Goal: Navigation & Orientation: Find specific page/section

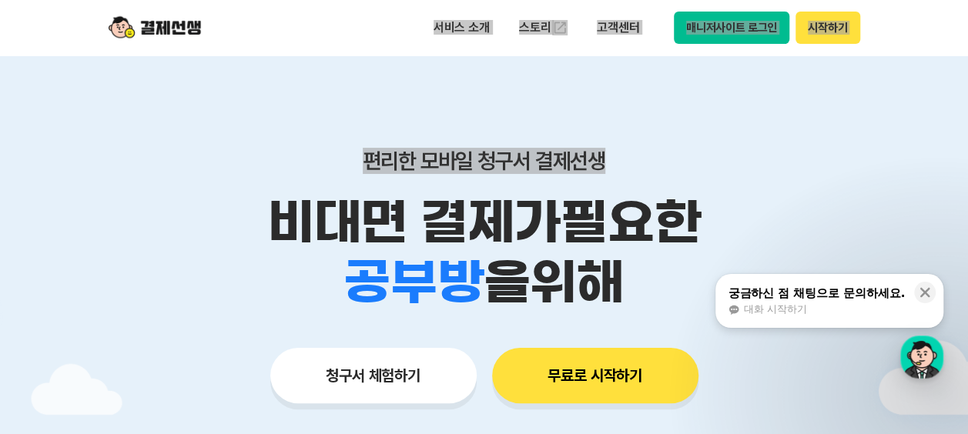
drag, startPoint x: 366, startPoint y: 22, endPoint x: 848, endPoint y: 55, distance: 483.4
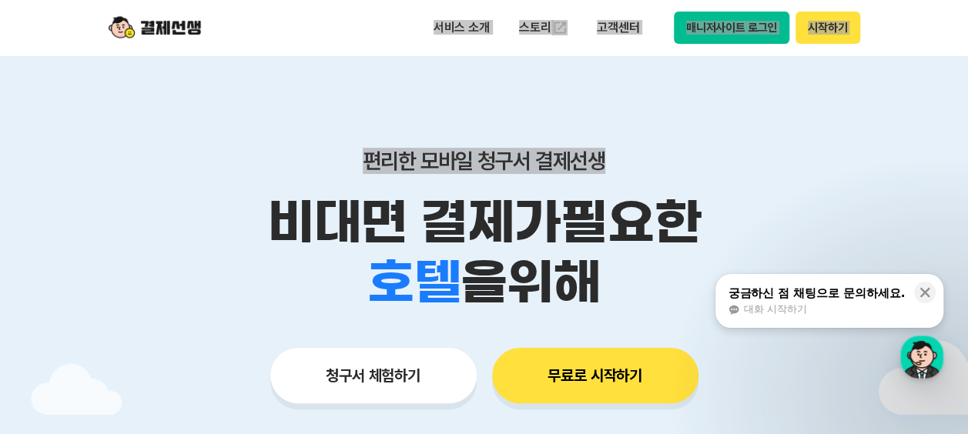
drag, startPoint x: 848, startPoint y: 55, endPoint x: 904, endPoint y: 42, distance: 57.9
click at [900, 37] on header "서비스 소개 스토리 고객센터 매니저사이트 로그인 시작하기" at bounding box center [484, 27] width 968 height 55
click at [914, 43] on header "서비스 소개 스토리 고객센터 매니저사이트 로그인 시작하기" at bounding box center [484, 27] width 968 height 55
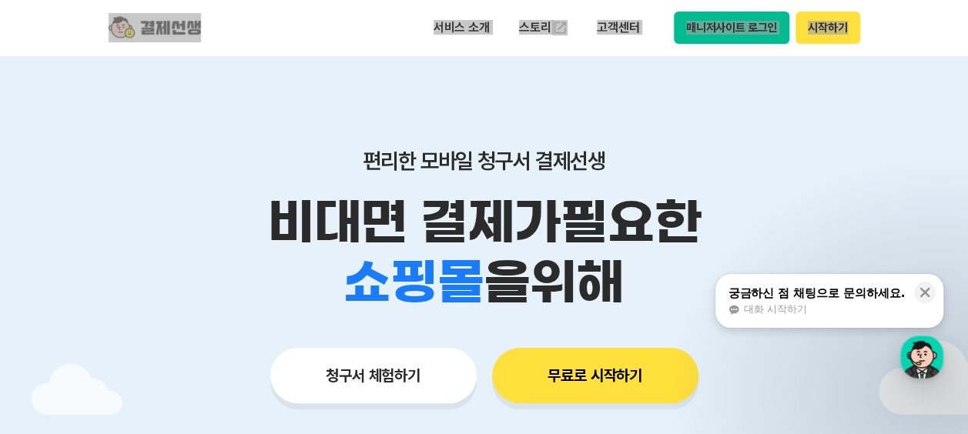
drag, startPoint x: 850, startPoint y: 40, endPoint x: 83, endPoint y: 18, distance: 767.6
click at [83, 18] on header "서비스 소개 스토리 고객센터 매니저사이트 로그인 시작하기" at bounding box center [484, 27] width 968 height 55
drag, startPoint x: 83, startPoint y: 18, endPoint x: 346, endPoint y: 46, distance: 264.1
click at [346, 46] on div "서비스 소개 스토리 고객센터 매니저사이트 로그인 시작하기" at bounding box center [484, 27] width 789 height 55
click at [911, 39] on header "서비스 소개 스토리 고객센터 매니저사이트 로그인 시작하기" at bounding box center [484, 27] width 968 height 55
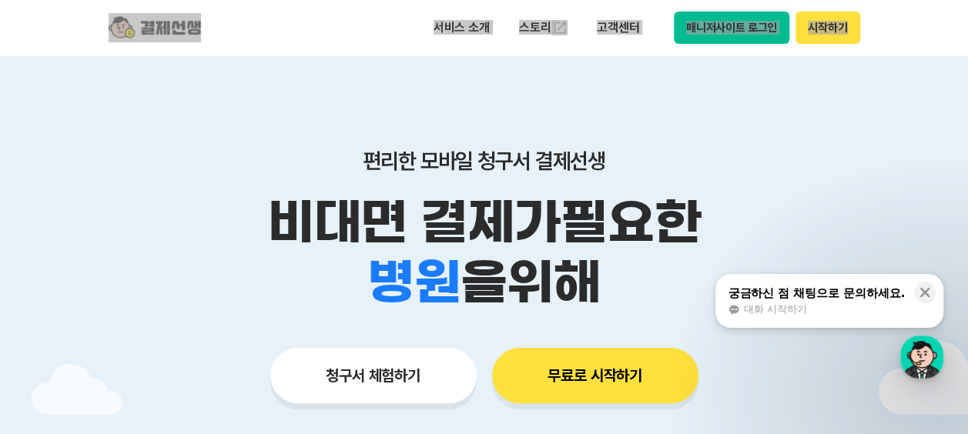
drag, startPoint x: 919, startPoint y: 28, endPoint x: 89, endPoint y: 18, distance: 829.7
click at [89, 18] on header "서비스 소개 스토리 고객센터 매니저사이트 로그인 시작하기" at bounding box center [484, 27] width 968 height 55
drag, startPoint x: 89, startPoint y: 18, endPoint x: 79, endPoint y: 26, distance: 12.6
click at [79, 26] on header "서비스 소개 스토리 고객센터 매니저사이트 로그인 시작하기" at bounding box center [484, 27] width 968 height 55
click at [35, 27] on header "서비스 소개 스토리 고객센터 매니저사이트 로그인 시작하기" at bounding box center [484, 27] width 968 height 55
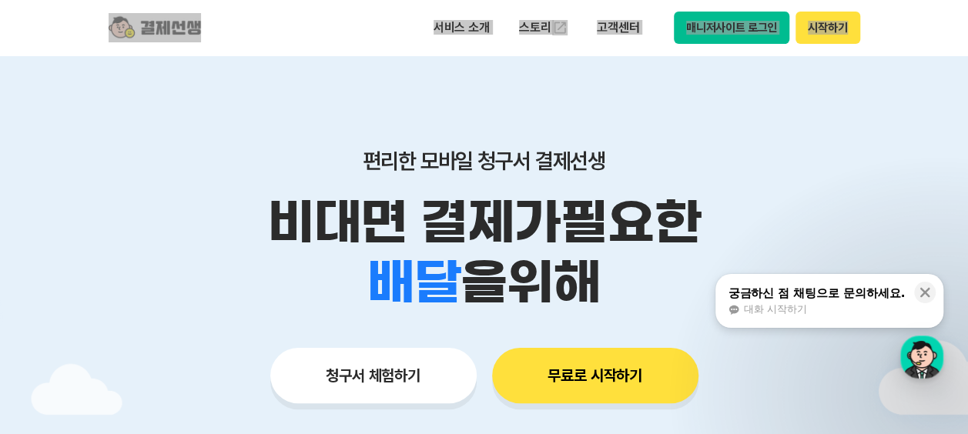
drag, startPoint x: 11, startPoint y: 22, endPoint x: 880, endPoint y: 32, distance: 869.0
click at [880, 32] on header "서비스 소개 스토리 고객센터 매니저사이트 로그인 시작하기" at bounding box center [484, 27] width 968 height 55
drag, startPoint x: 880, startPoint y: 32, endPoint x: 918, endPoint y: 39, distance: 39.0
click at [918, 39] on header "서비스 소개 스토리 고객센터 매니저사이트 로그인 시작하기" at bounding box center [484, 27] width 968 height 55
click at [926, 29] on header "서비스 소개 스토리 고객센터 매니저사이트 로그인 시작하기" at bounding box center [484, 27] width 968 height 55
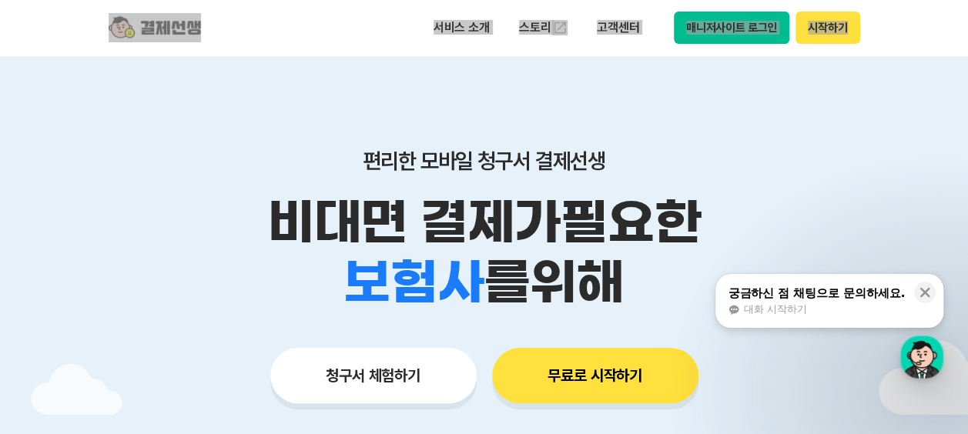
drag, startPoint x: 907, startPoint y: 48, endPoint x: 79, endPoint y: 17, distance: 828.7
click at [79, 17] on header "서비스 소개 스토리 고객센터 매니저사이트 로그인 시작하기" at bounding box center [484, 27] width 968 height 55
click at [896, 43] on header "서비스 소개 스토리 고객센터 매니저사이트 로그인 시작하기" at bounding box center [484, 27] width 968 height 55
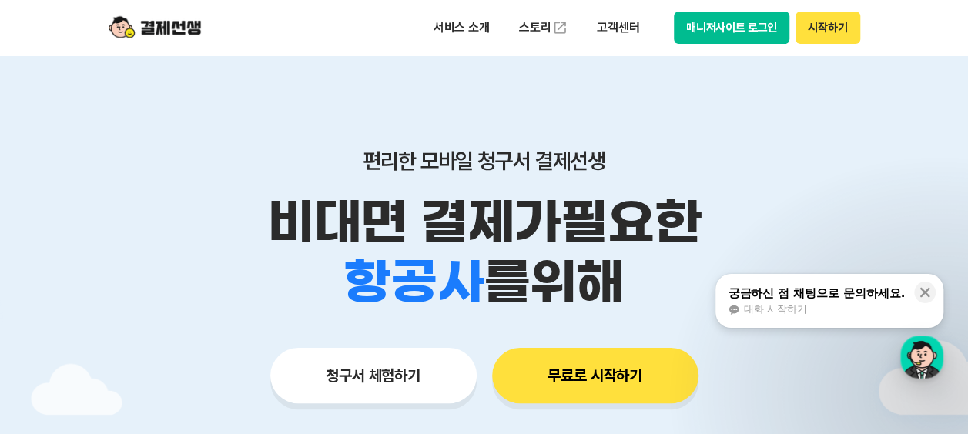
click at [897, 55] on header "서비스 소개 스토리 고객센터 매니저사이트 로그인 시작하기" at bounding box center [484, 27] width 968 height 55
click at [926, 282] on button at bounding box center [925, 293] width 22 height 22
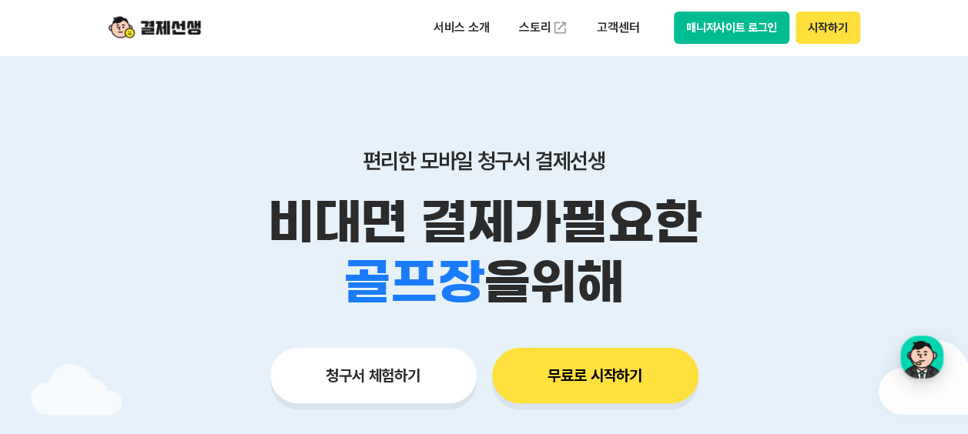
click at [732, 28] on button "매니저사이트 로그인" at bounding box center [732, 28] width 116 height 32
